Goal: Information Seeking & Learning: Learn about a topic

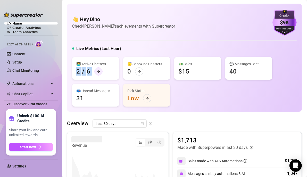
drag, startPoint x: 77, startPoint y: 71, endPoint x: 94, endPoint y: 73, distance: 16.8
click at [94, 73] on div "2 / 6" at bounding box center [95, 71] width 39 height 8
click at [112, 71] on div "👩‍💻 Active Chatters 2 / 6" at bounding box center [95, 68] width 47 height 23
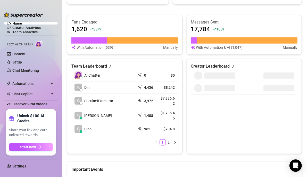
scroll to position [206, 0]
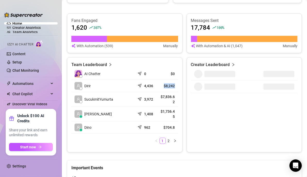
drag, startPoint x: 160, startPoint y: 84, endPoint x: 174, endPoint y: 84, distance: 13.6
click at [174, 84] on td "$8,242" at bounding box center [166, 86] width 21 height 12
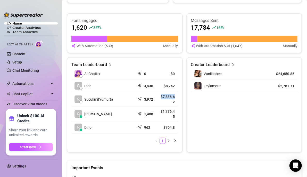
drag, startPoint x: 157, startPoint y: 94, endPoint x: 174, endPoint y: 96, distance: 16.7
click at [174, 96] on td "$7,836.62" at bounding box center [166, 99] width 21 height 15
click at [132, 107] on td "[PERSON_NAME]" at bounding box center [103, 114] width 64 height 15
drag, startPoint x: 159, startPoint y: 126, endPoint x: 175, endPoint y: 126, distance: 15.7
click at [175, 126] on td "$704.8" at bounding box center [166, 127] width 21 height 12
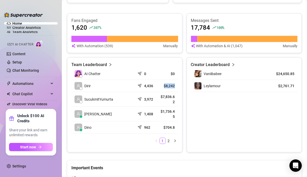
drag, startPoint x: 160, startPoint y: 83, endPoint x: 175, endPoint y: 84, distance: 15.2
click at [175, 84] on td "$8,242" at bounding box center [166, 86] width 21 height 12
click at [169, 139] on link "2" at bounding box center [169, 141] width 6 height 6
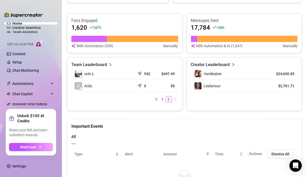
click at [47, 5] on div "Home Creator Analytics Team Analytics Izzy AI Chatter Content Setup Chat Monito…" at bounding box center [31, 88] width 54 height 167
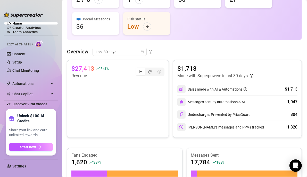
scroll to position [0, 0]
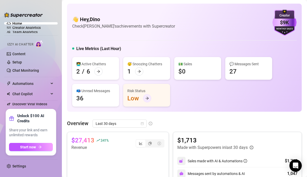
click at [146, 99] on icon "arrow-right" at bounding box center [147, 98] width 4 height 4
drag, startPoint x: 126, startPoint y: 100, endPoint x: 142, endPoint y: 99, distance: 15.8
click at [142, 99] on div "Risk Status Low" at bounding box center [146, 95] width 47 height 23
